Goal: Transaction & Acquisition: Purchase product/service

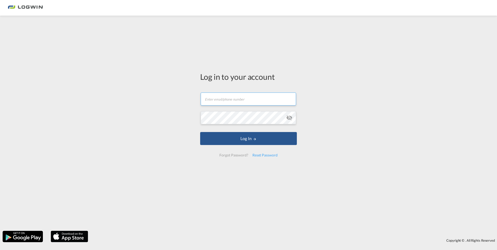
click at [249, 101] on input "text" at bounding box center [248, 99] width 95 height 13
paste input "[PERSON_NAME][EMAIL_ADDRESS][PERSON_NAME][DOMAIN_NAME]"
type input "[PERSON_NAME][EMAIL_ADDRESS][PERSON_NAME][DOMAIN_NAME]"
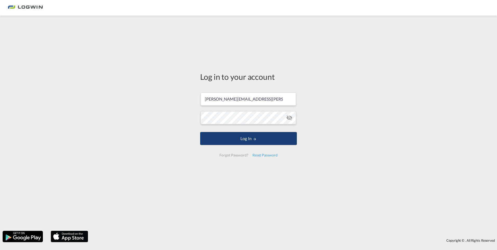
click at [261, 138] on button "Log In" at bounding box center [248, 138] width 97 height 13
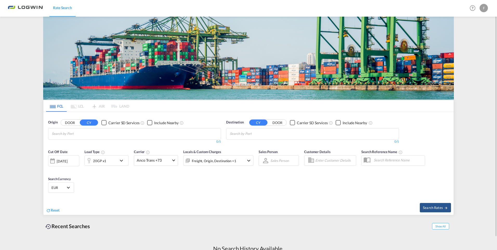
scroll to position [13, 0]
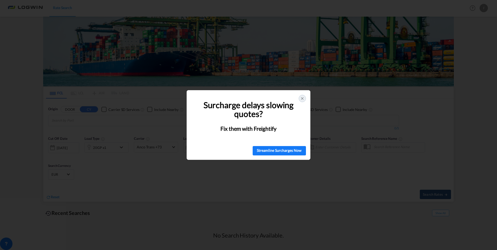
click at [302, 96] on div at bounding box center [302, 98] width 7 height 7
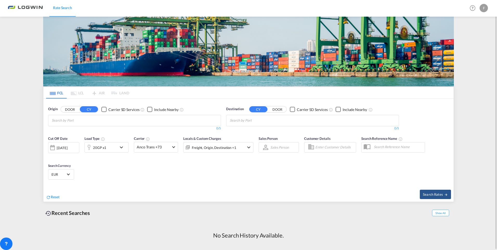
scroll to position [0, 0]
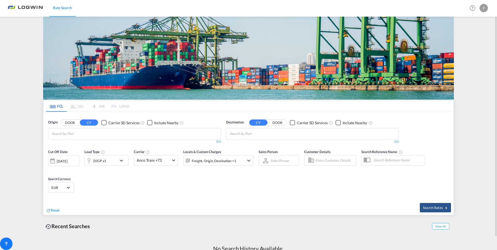
click at [91, 105] on md-pagination-wrapper "FCL LCL AIR LAND" at bounding box center [87, 105] width 83 height 11
click at [101, 106] on md-pagination-wrapper "FCL LCL AIR LAND" at bounding box center [87, 105] width 83 height 11
click at [92, 112] on md-pagination-wrapper "FCL LCL AIR LAND" at bounding box center [87, 105] width 83 height 11
click at [60, 108] on md-tab-item "FCL" at bounding box center [56, 105] width 21 height 11
click at [68, 108] on md-pagination-wrapper "FCL LCL AIR LAND" at bounding box center [87, 105] width 83 height 11
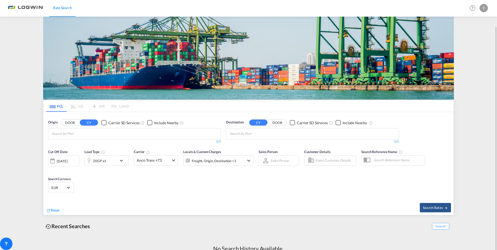
scroll to position [13, 0]
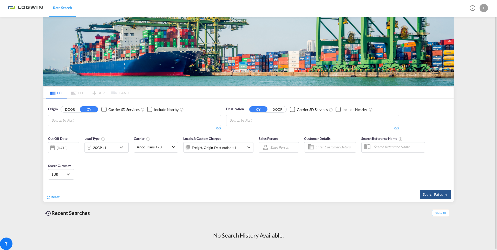
click at [78, 94] on md-pagination-wrapper "FCL LCL AIR LAND" at bounding box center [87, 92] width 83 height 11
click at [46, 109] on div "Origin DOOR CY Carrier SD Services Include Nearby 0/5 0/" at bounding box center [134, 118] width 178 height 29
click at [52, 110] on span "Origin" at bounding box center [52, 109] width 9 height 5
click at [64, 123] on input "Chips input." at bounding box center [76, 120] width 49 height 8
click at [81, 92] on md-pagination-wrapper "FCL LCL AIR LAND" at bounding box center [87, 92] width 83 height 11
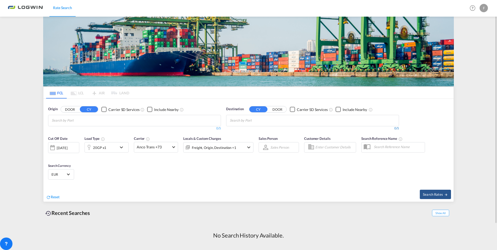
scroll to position [0, 0]
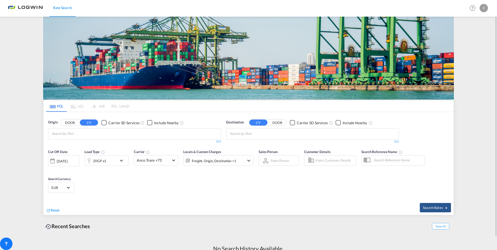
click at [111, 105] on md-pagination-wrapper "FCL LCL AIR LAND" at bounding box center [87, 105] width 83 height 11
click at [410, 13] on div "Rate Search Help Resources Product Release F My Profile Logout" at bounding box center [249, 8] width 482 height 16
click at [86, 133] on input "Chips input." at bounding box center [76, 134] width 49 height 8
type input "[GEOGRAPHIC_DATA]"
click at [89, 147] on div "[GEOGRAPHIC_DATA] ([GEOGRAPHIC_DATA]) [GEOGRAPHIC_DATA] MYPKG" at bounding box center [92, 147] width 99 height 19
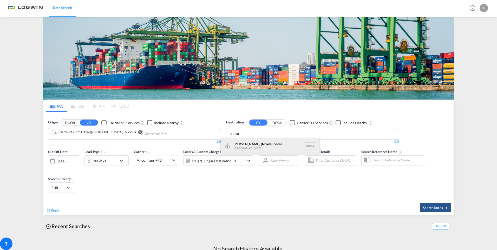
type input "nhava"
click at [261, 143] on div "[PERSON_NAME] ( [GEOGRAPHIC_DATA]) [GEOGRAPHIC_DATA] [GEOGRAPHIC_DATA]" at bounding box center [270, 146] width 99 height 16
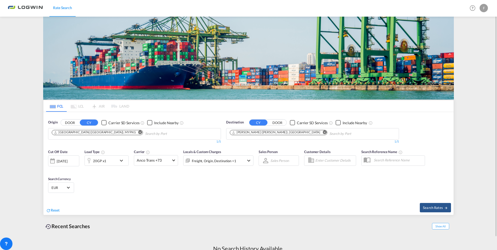
click at [67, 162] on div "[DATE]" at bounding box center [62, 161] width 11 height 5
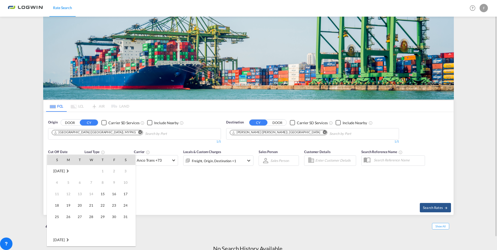
scroll to position [207, 0]
click at [68, 217] on span "25" at bounding box center [68, 217] width 10 height 10
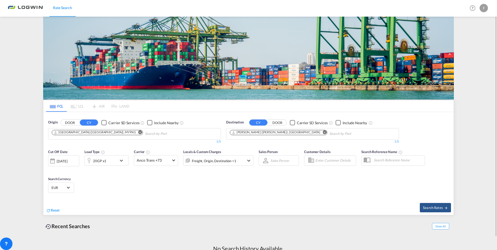
click at [109, 164] on div "20GP x1" at bounding box center [101, 160] width 32 height 10
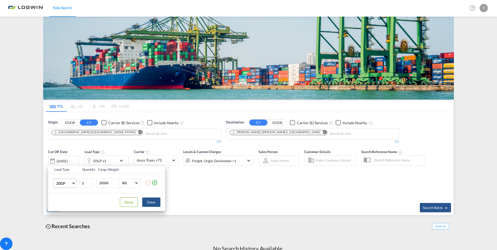
click at [73, 183] on span "Choose: \a20GP" at bounding box center [73, 182] width 3 height 3
click at [73, 183] on md-option "20GP" at bounding box center [69, 183] width 35 height 12
click at [90, 182] on input "2" at bounding box center [86, 183] width 13 height 9
type input "3"
click at [90, 182] on input "3" at bounding box center [86, 183] width 13 height 9
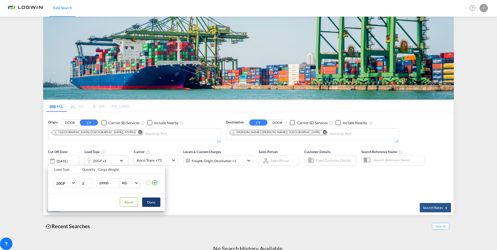
click at [152, 203] on button "Done" at bounding box center [151, 202] width 18 height 9
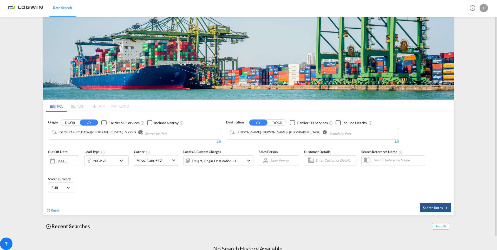
click at [171, 159] on md-select-value "Anco Trans +73" at bounding box center [156, 160] width 44 height 10
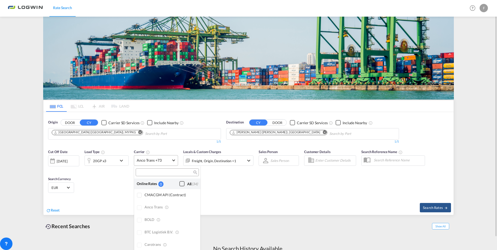
scroll to position [418, 0]
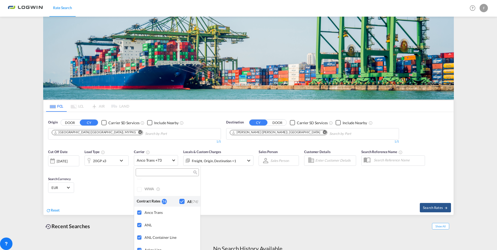
click at [277, 199] on md-backdrop at bounding box center [248, 125] width 497 height 250
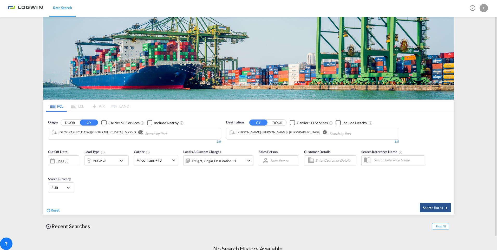
click at [250, 160] on md-icon "icon-chevron-down" at bounding box center [249, 161] width 6 height 6
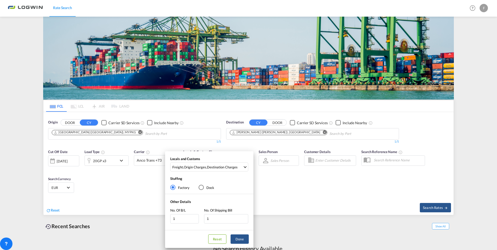
click at [302, 192] on div "Locals and Customs Freight , Origin Charges , Destination Charges Clear All Sel…" at bounding box center [248, 125] width 497 height 250
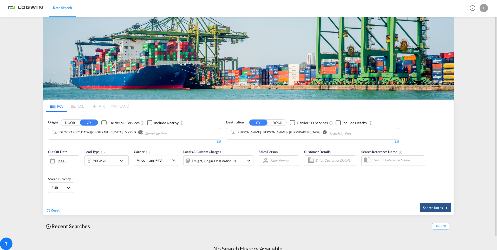
click at [64, 188] on span "EUR" at bounding box center [58, 187] width 15 height 5
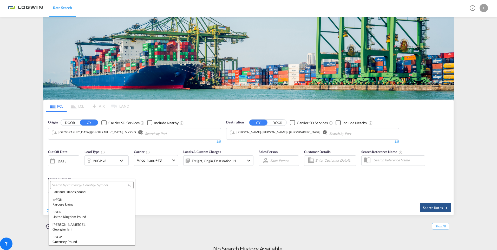
scroll to position [600, 0]
type md-option "EUR"
type md-option "MRU"
type md-option "PEN"
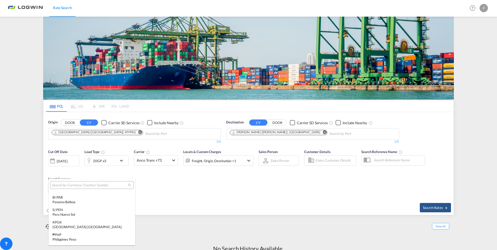
scroll to position [1907, 0]
type md-option "XDR"
click at [70, 243] on div "$ USD United States Dollar" at bounding box center [92, 246] width 79 height 9
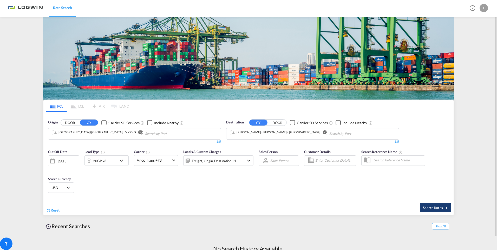
click at [445, 210] on button "Search Rates" at bounding box center [435, 207] width 31 height 9
type input "MYPKG to INNSA / [DATE]"
